Goal: Task Accomplishment & Management: Manage account settings

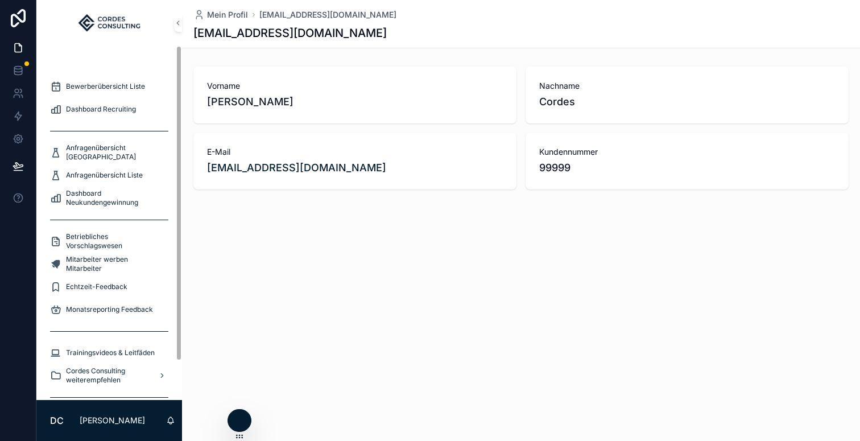
click at [101, 68] on div "Bewerberübersicht [GEOGRAPHIC_DATA]" at bounding box center [109, 64] width 118 height 18
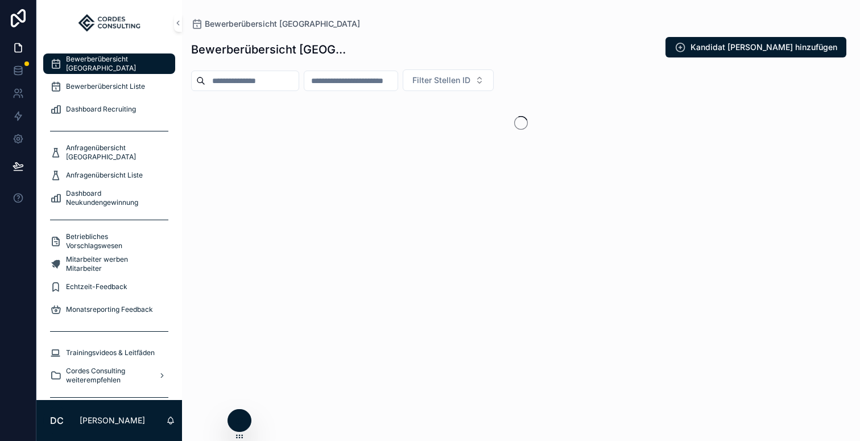
click at [259, 80] on input "scrollable content" at bounding box center [251, 81] width 93 height 16
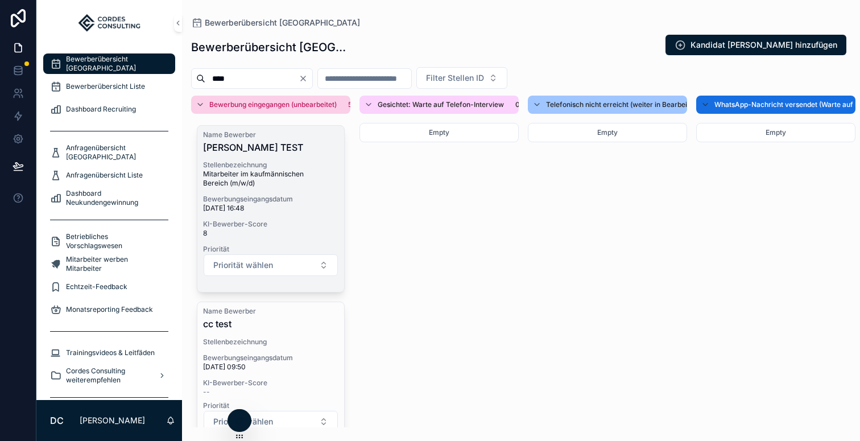
type input "****"
click at [293, 174] on span "Mitarbeiter im kaufmännischen Bereich (m/w/d)" at bounding box center [270, 180] width 135 height 20
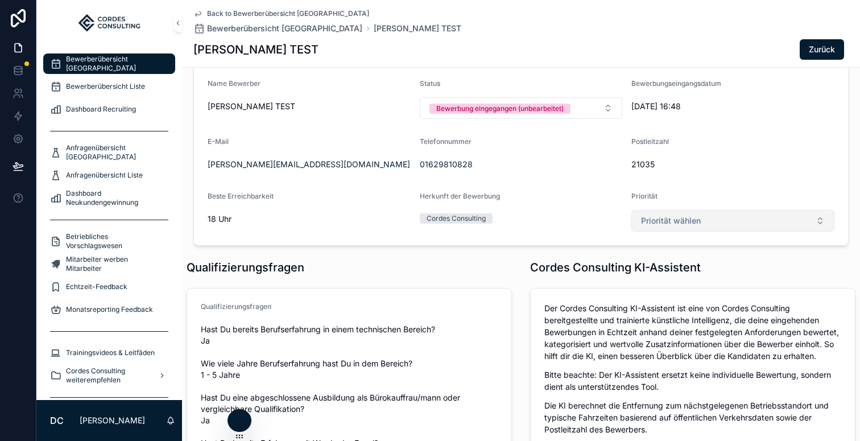
click at [732, 216] on button "Priorität wählen" at bounding box center [733, 221] width 203 height 22
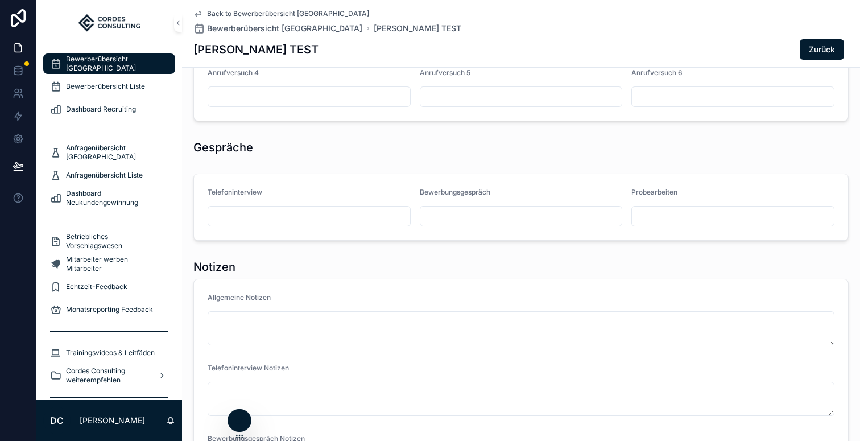
scroll to position [1139, 0]
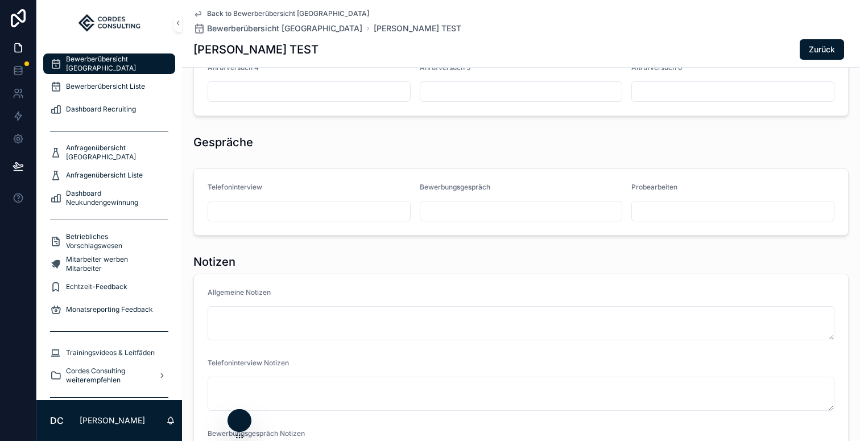
click at [644, 216] on input "scrollable content" at bounding box center [733, 211] width 202 height 16
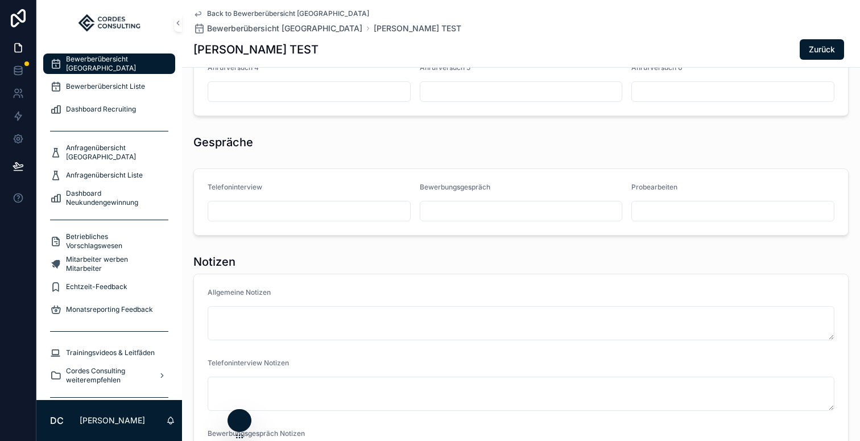
click at [323, 215] on input "scrollable content" at bounding box center [309, 211] width 202 height 16
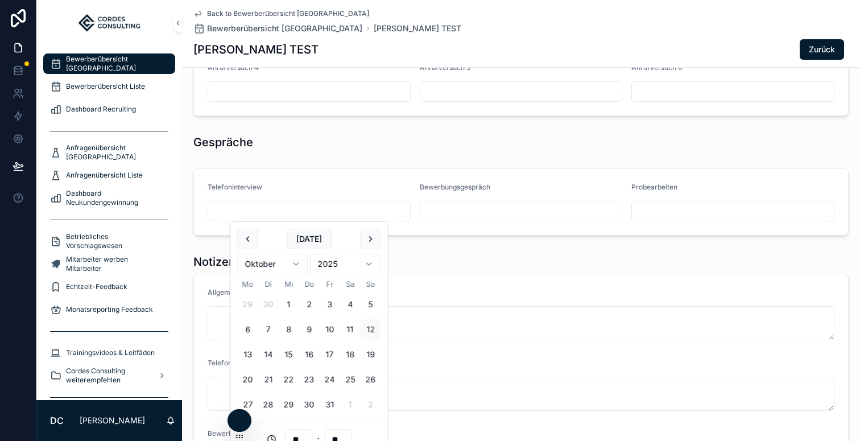
click at [497, 257] on div "Notizen" at bounding box center [521, 262] width 656 height 16
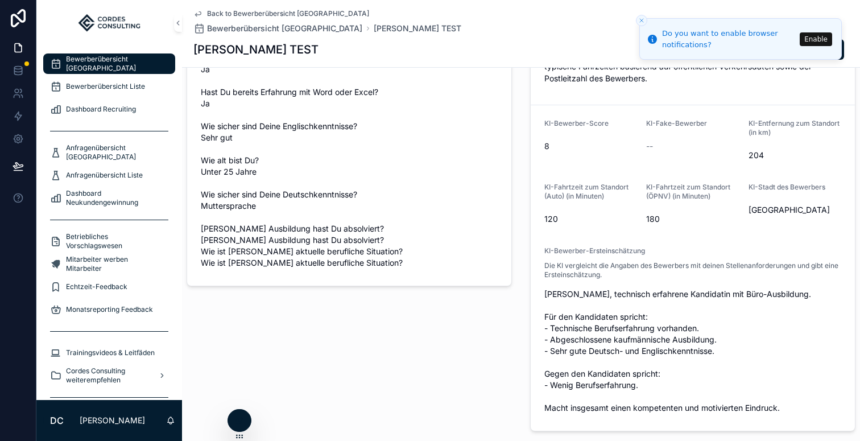
scroll to position [365, 0]
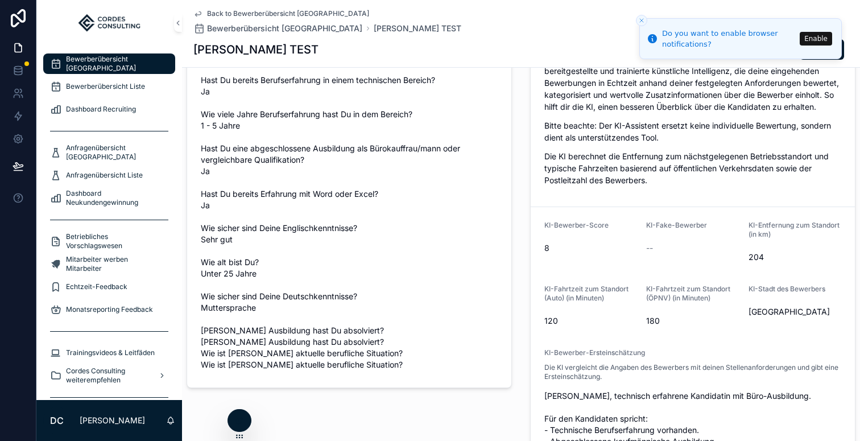
click at [643, 21] on icon "Close toast" at bounding box center [642, 20] width 7 height 7
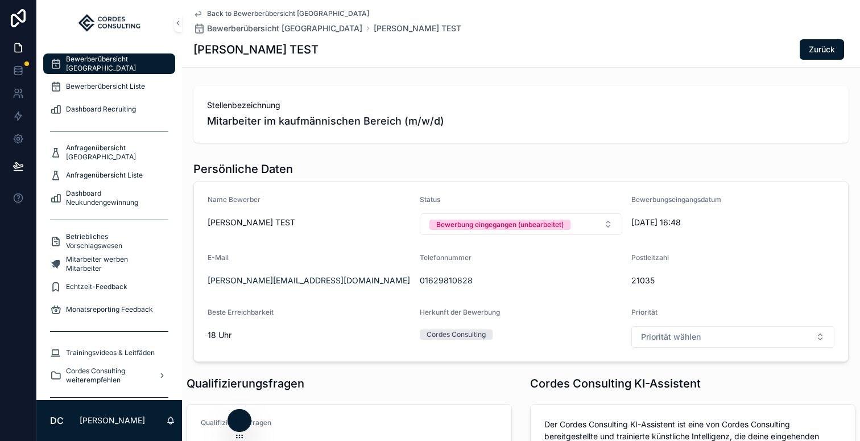
scroll to position [0, 0]
